Goal: Book appointment/travel/reservation

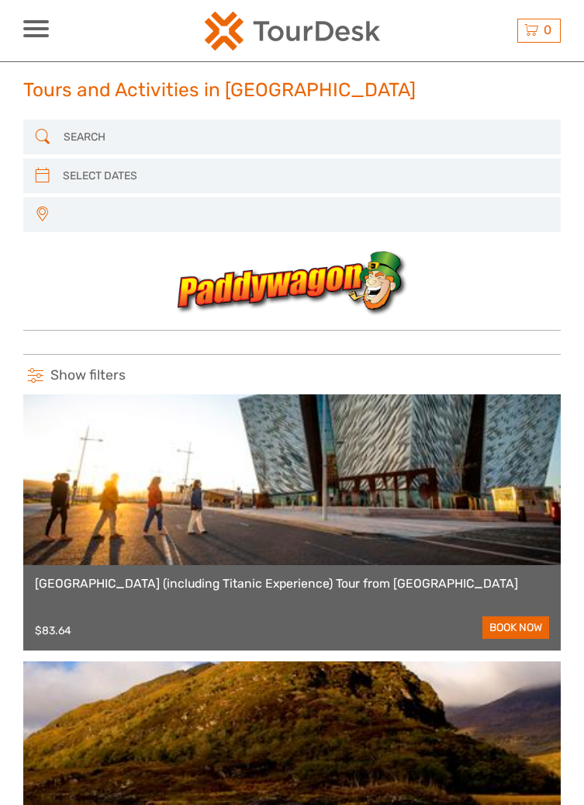
select select
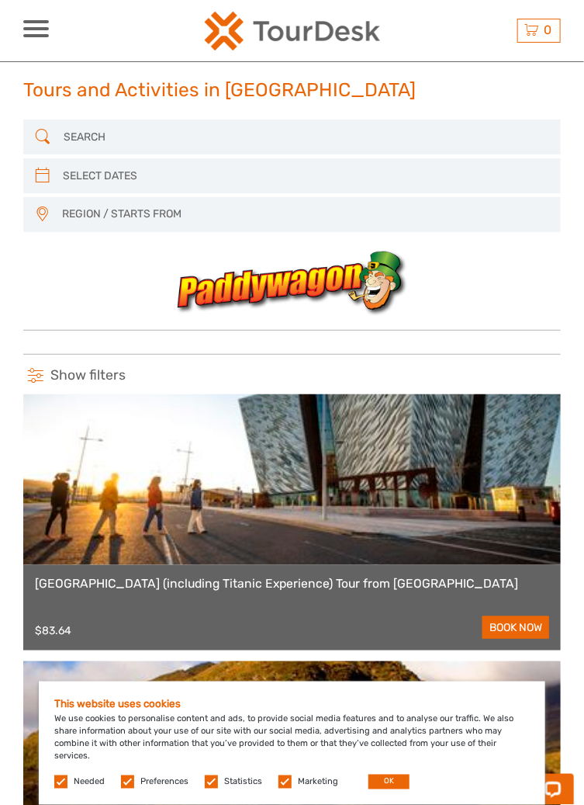
click at [93, 171] on input "search" at bounding box center [292, 176] width 470 height 26
type input "09/09/2025"
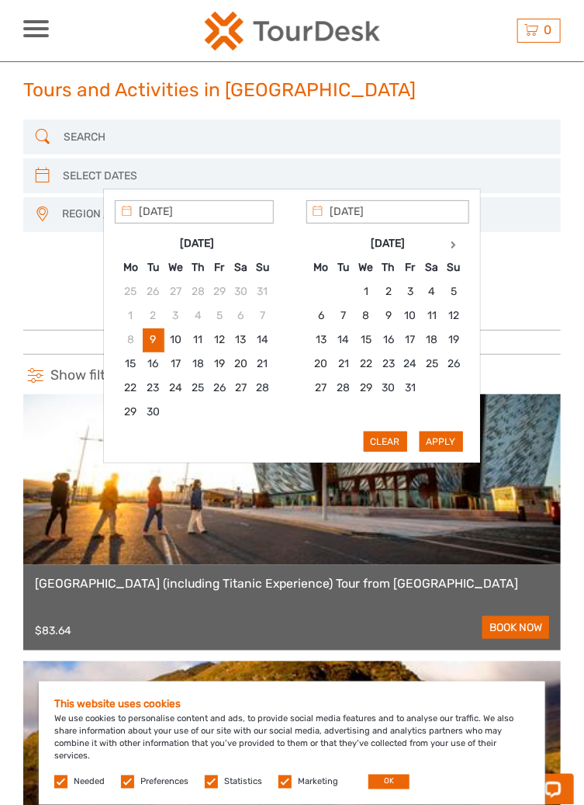
click at [453, 246] on icon at bounding box center [454, 245] width 5 height 8
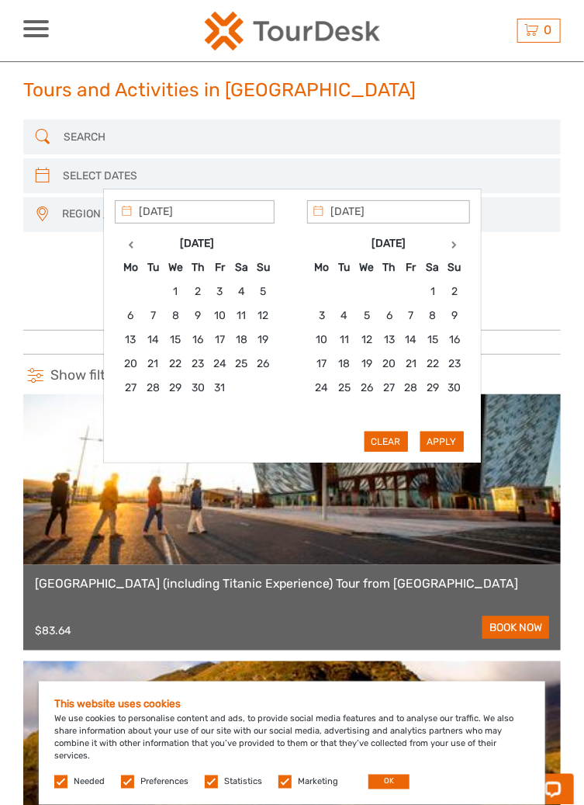
click at [452, 240] on th at bounding box center [455, 244] width 22 height 24
click at [454, 245] on icon at bounding box center [454, 245] width 5 height 8
click at [445, 244] on th at bounding box center [455, 244] width 22 height 24
click at [445, 244] on th at bounding box center [456, 244] width 22 height 24
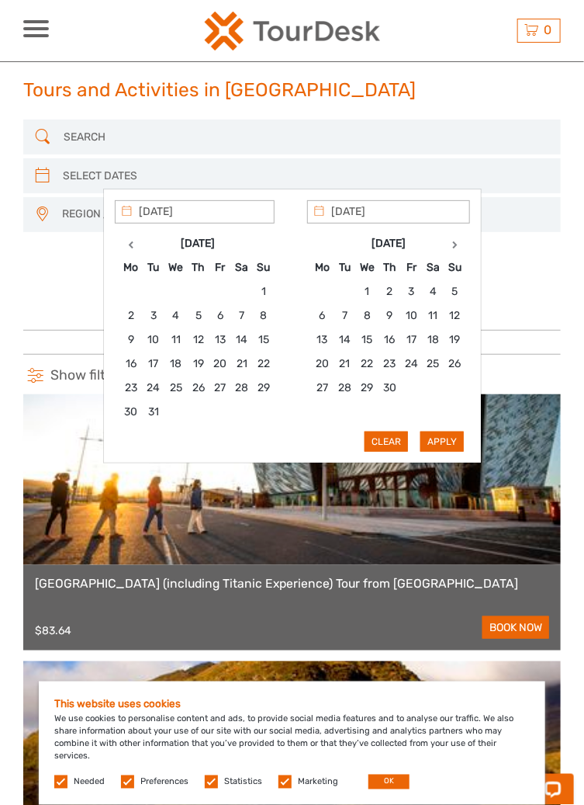
click at [447, 242] on th at bounding box center [456, 244] width 22 height 24
click at [445, 244] on th at bounding box center [454, 244] width 22 height 24
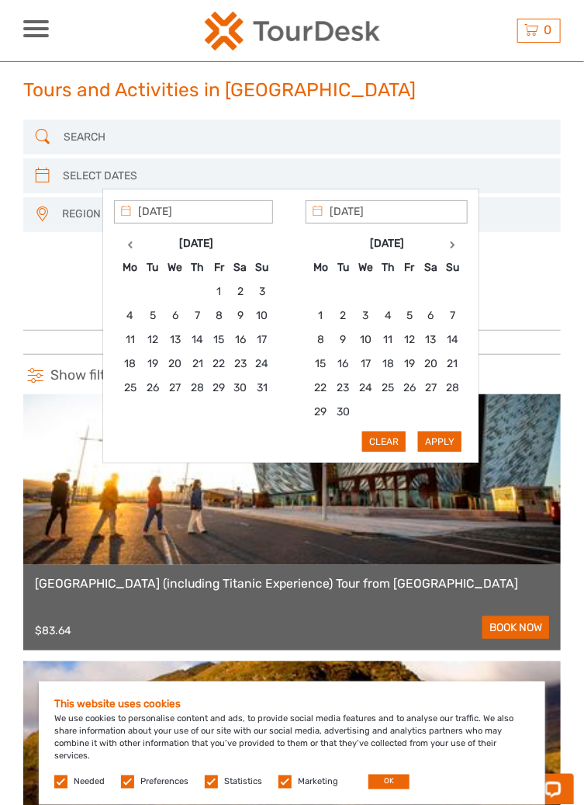
click at [445, 244] on th at bounding box center [453, 244] width 22 height 24
click at [446, 238] on th at bounding box center [454, 244] width 22 height 24
click at [447, 243] on th at bounding box center [455, 244] width 22 height 24
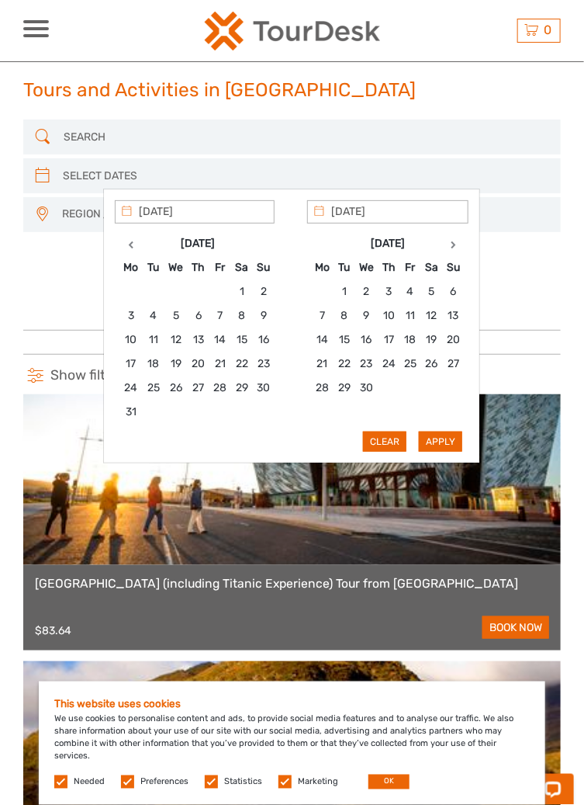
type input "07/09/2026"
click at [382, 542] on link at bounding box center [292, 479] width 538 height 171
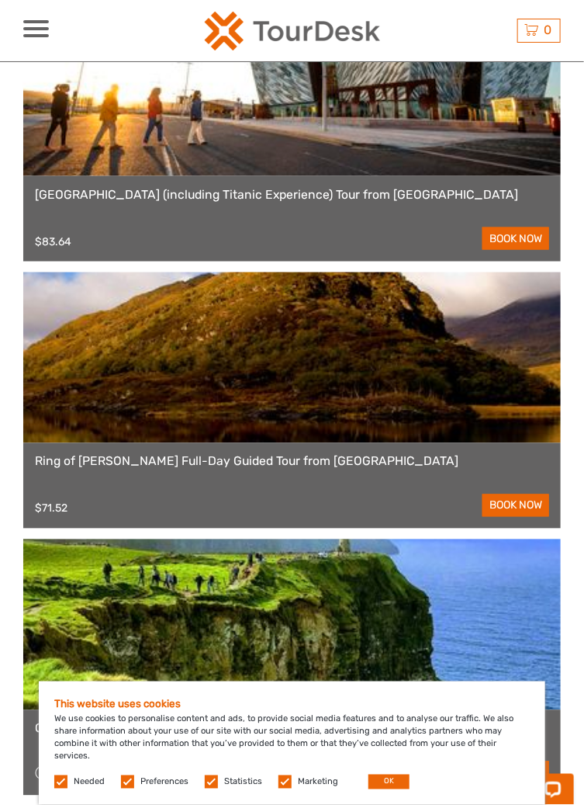
scroll to position [393, 0]
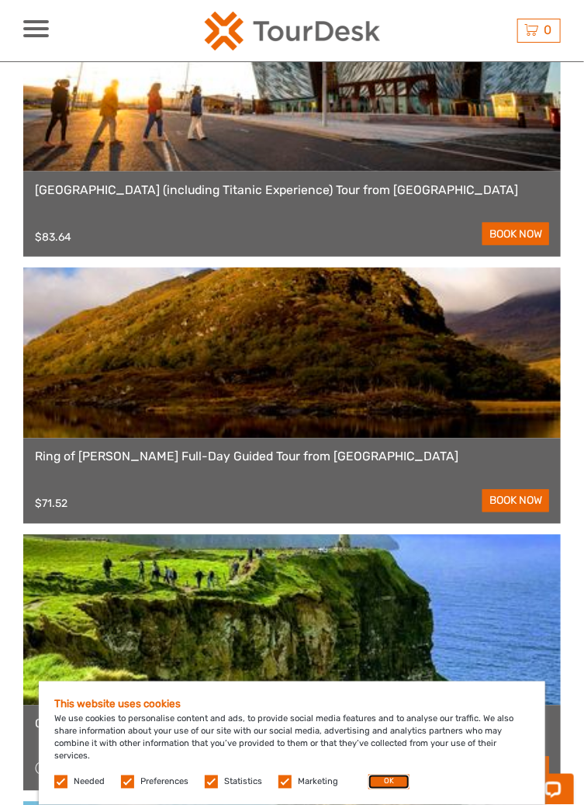
click at [386, 781] on button "OK" at bounding box center [389, 781] width 41 height 15
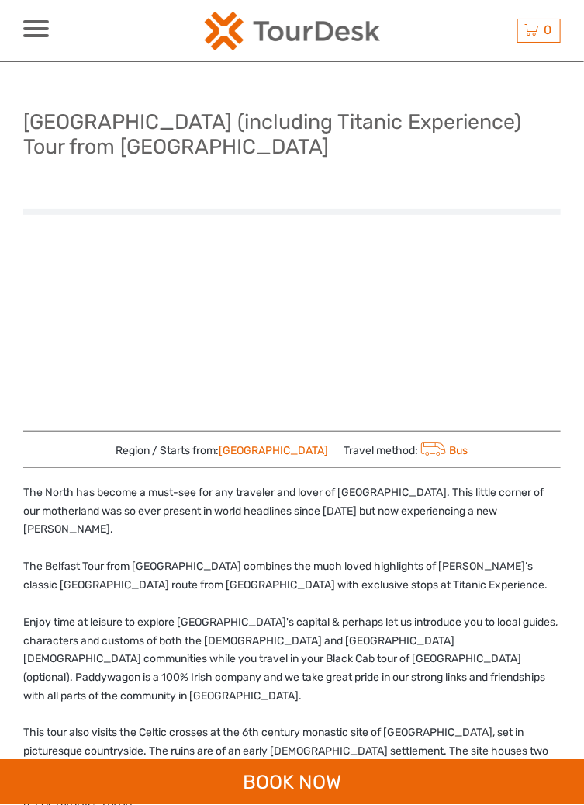
click at [35, 30] on div at bounding box center [36, 28] width 26 height 17
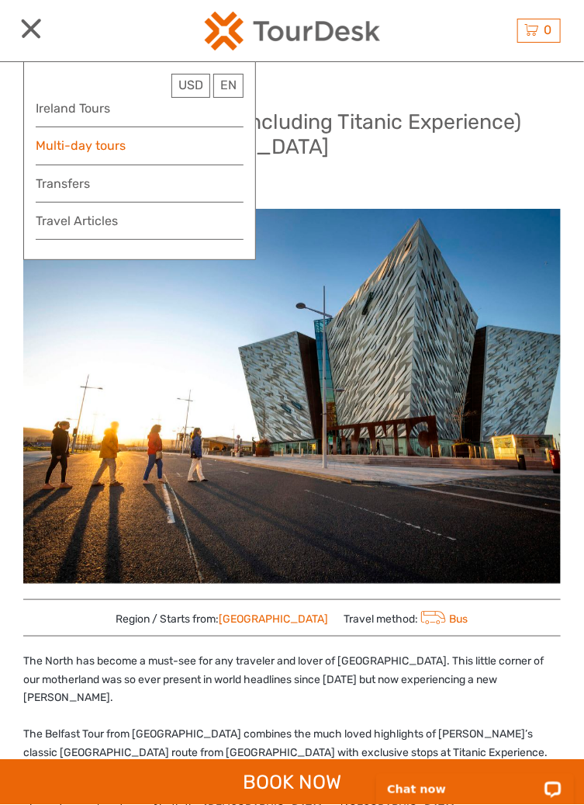
click at [98, 142] on link "Multi-day tours" at bounding box center [140, 145] width 208 height 21
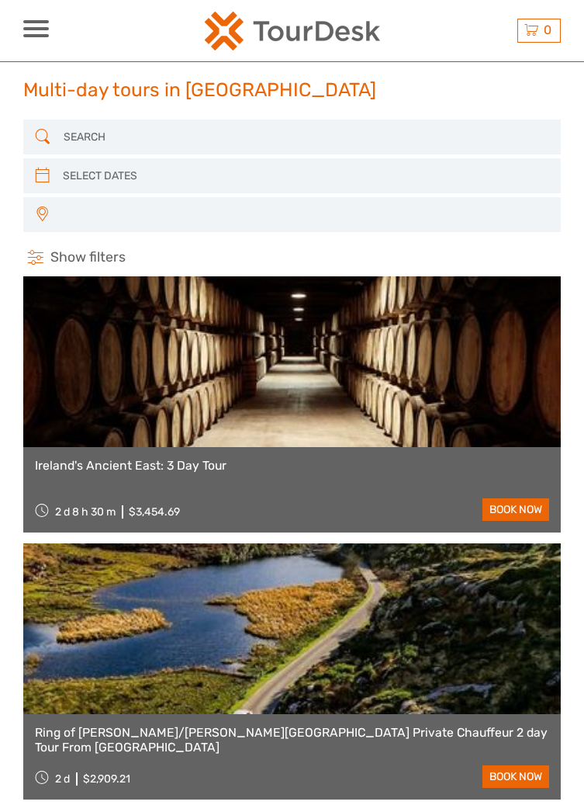
select select
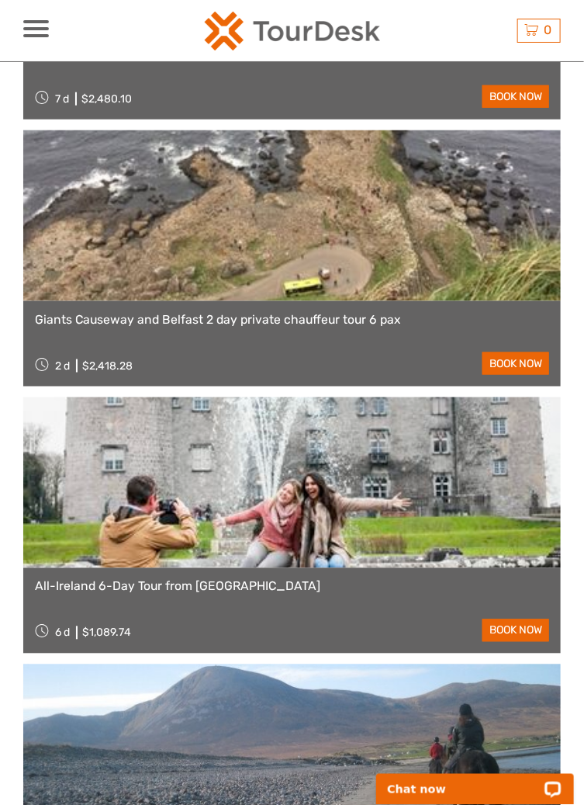
scroll to position [1757, 0]
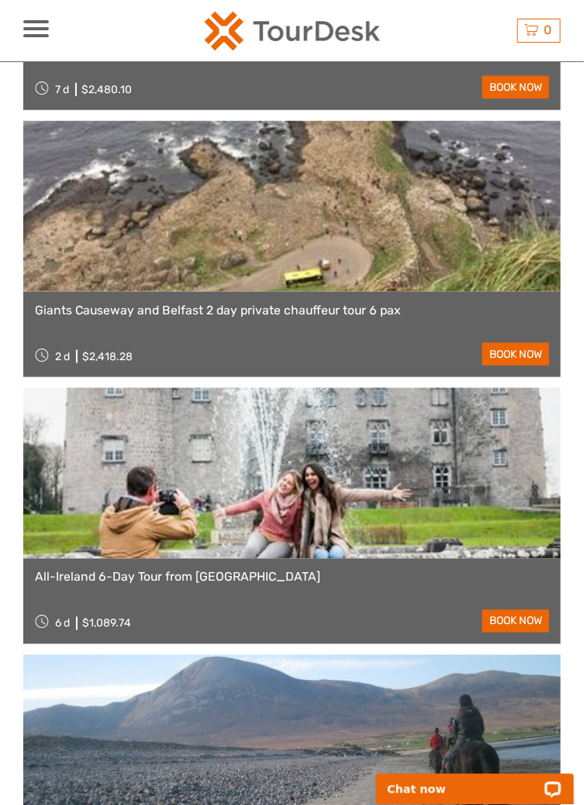
click at [298, 480] on link at bounding box center [292, 473] width 538 height 171
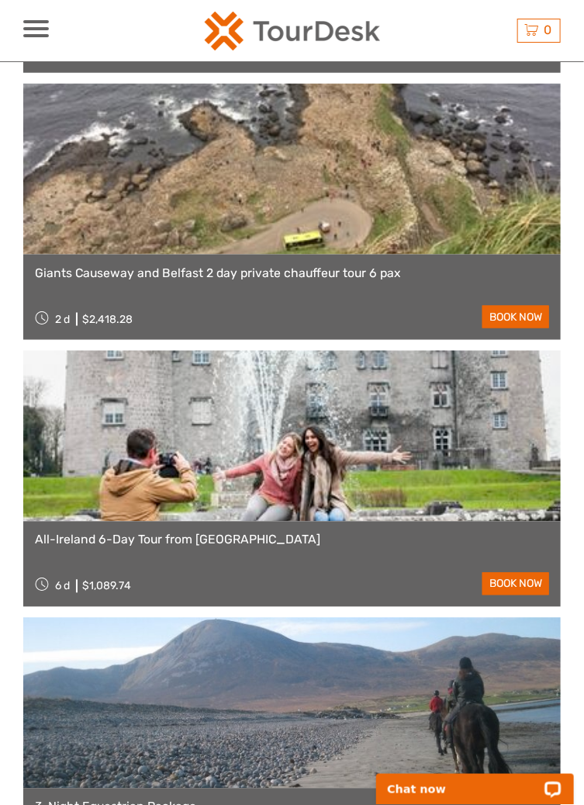
scroll to position [1831, 0]
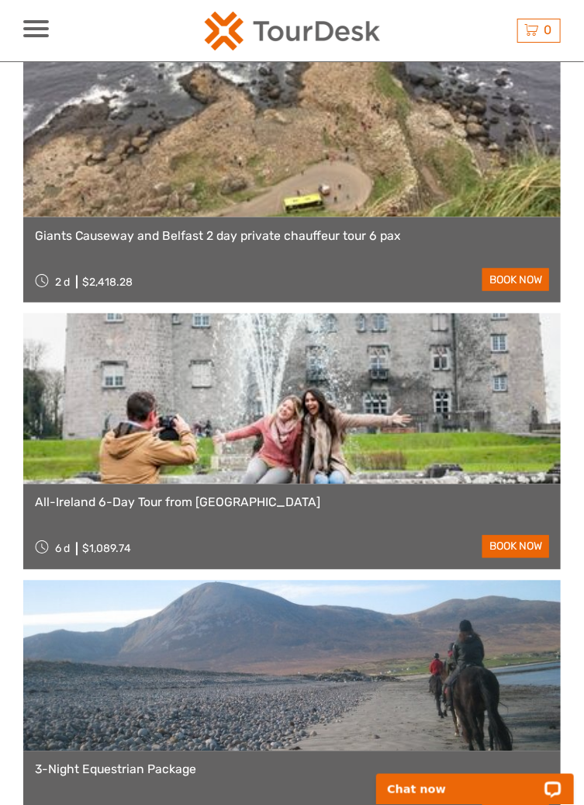
click at [451, 421] on link at bounding box center [292, 398] width 538 height 171
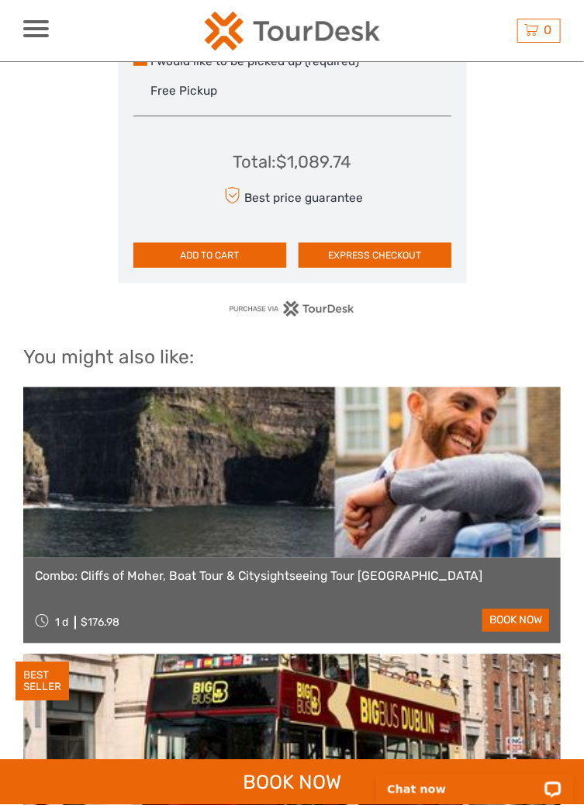
scroll to position [1691, 0]
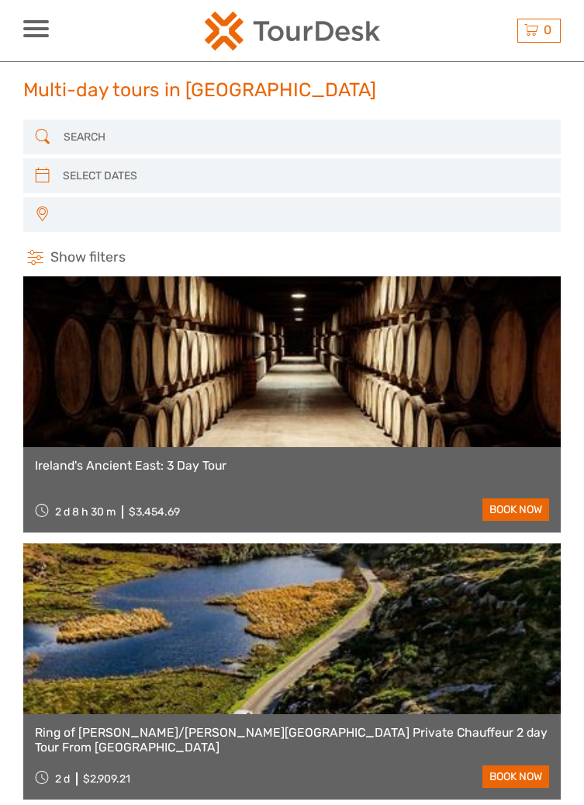
select select
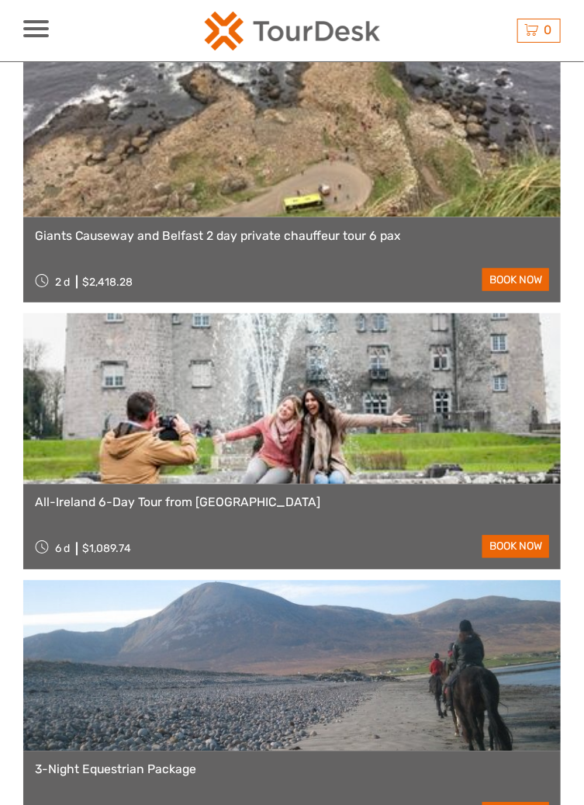
select select
